Goal: Information Seeking & Learning: Find specific fact

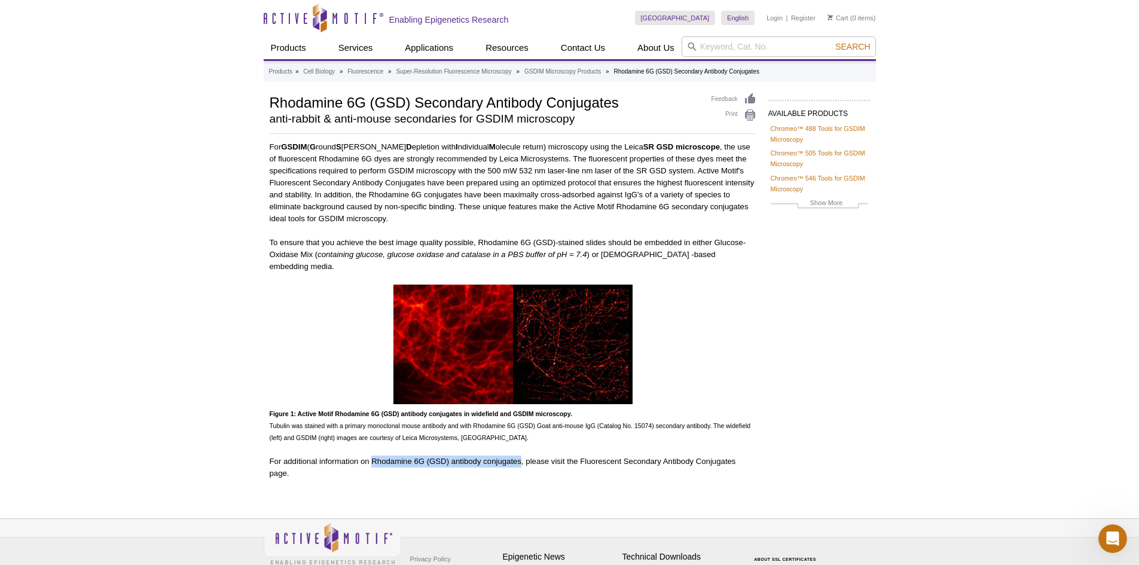
drag, startPoint x: 373, startPoint y: 451, endPoint x: 522, endPoint y: 446, distance: 149.0
click at [522, 456] on p "For additional information on Rhodamine 6G (GSD) antibody conjugates, please vi…" at bounding box center [513, 468] width 487 height 24
copy p "Rhodamine 6G (GSD) antibody conjugates"
click at [742, 47] on input "search" at bounding box center [779, 46] width 194 height 20
paste input "Rhodamine 6G (GSD) antibody conjugates"
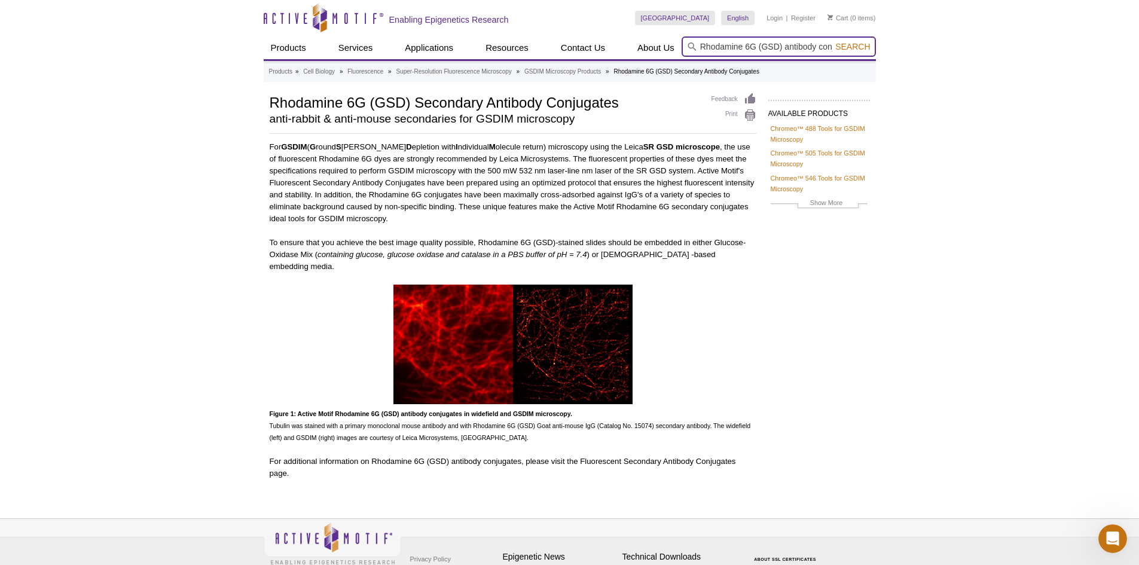
scroll to position [0, 27]
type input "Rhodamine 6G (GSD) antibody conjugates"
click at [855, 50] on span "Search" at bounding box center [853, 47] width 35 height 10
